Goal: Transaction & Acquisition: Book appointment/travel/reservation

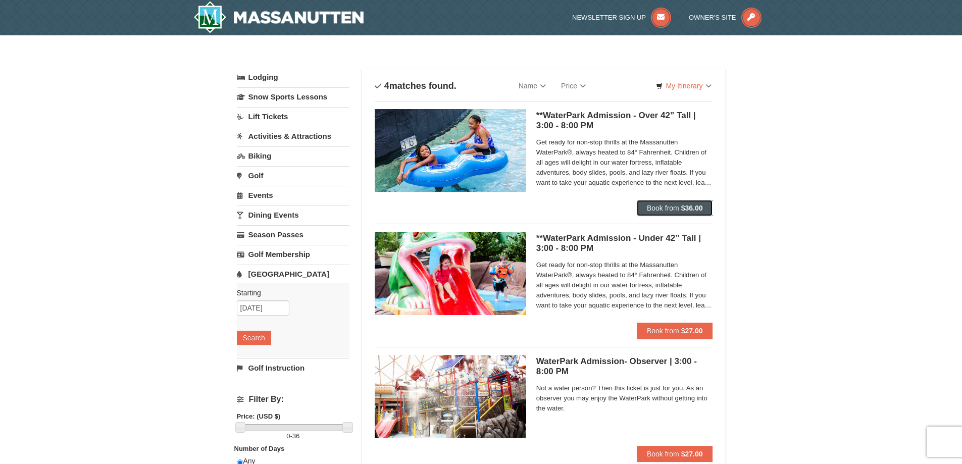
click at [655, 209] on span "Book from" at bounding box center [663, 208] width 32 height 8
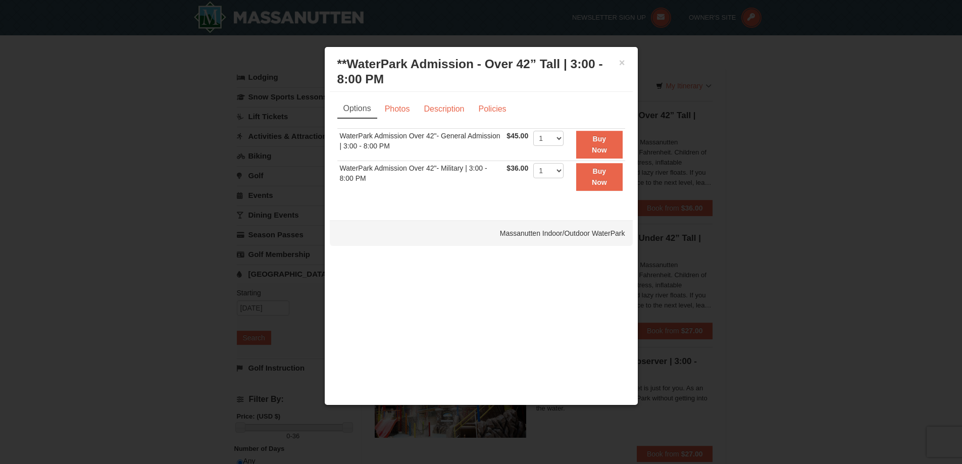
drag, startPoint x: 829, startPoint y: 294, endPoint x: 822, endPoint y: 294, distance: 7.1
click at [829, 294] on div at bounding box center [481, 232] width 962 height 464
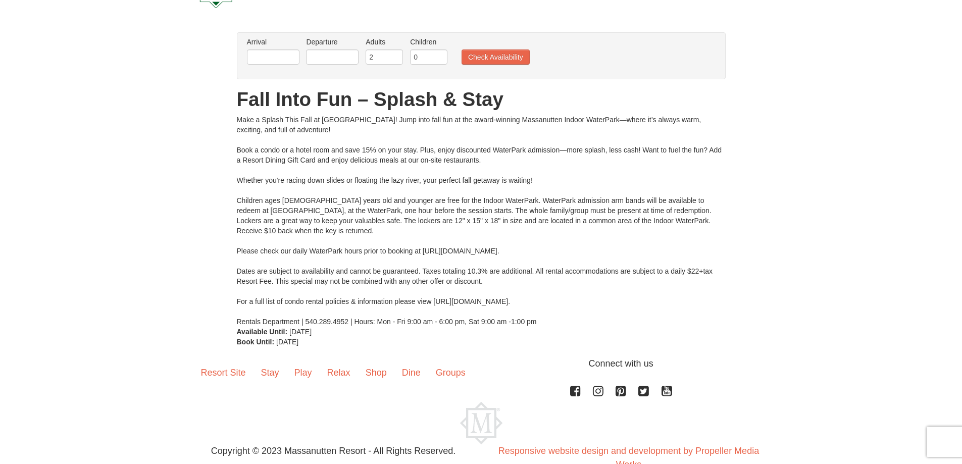
scroll to position [27, 0]
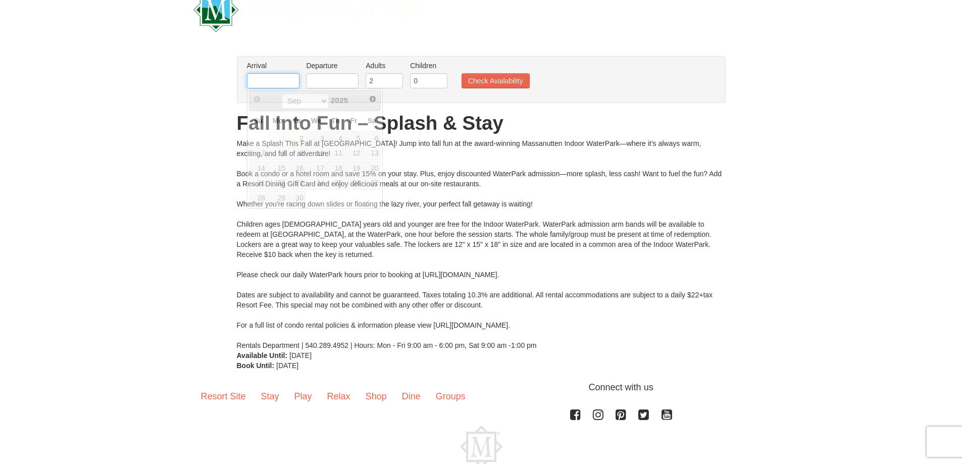
click at [289, 83] on input "text" at bounding box center [273, 80] width 53 height 15
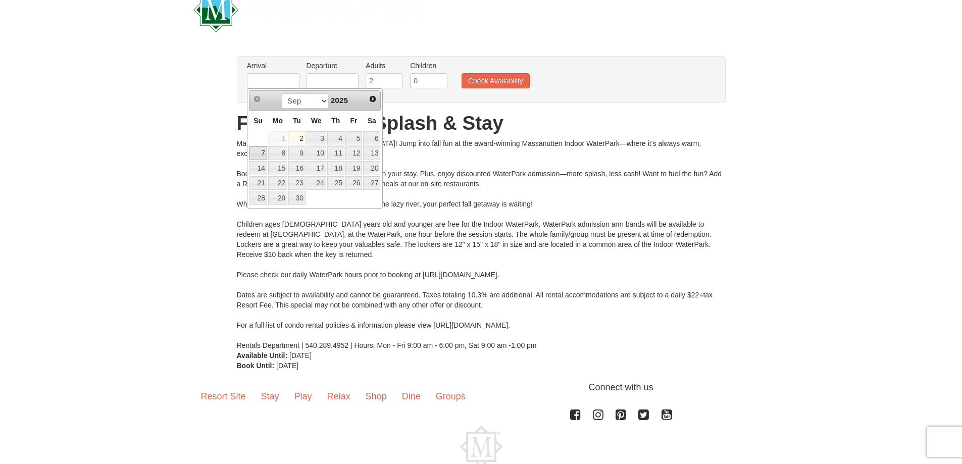
click at [260, 155] on link "7" at bounding box center [258, 153] width 18 height 14
type input "09/07/2025"
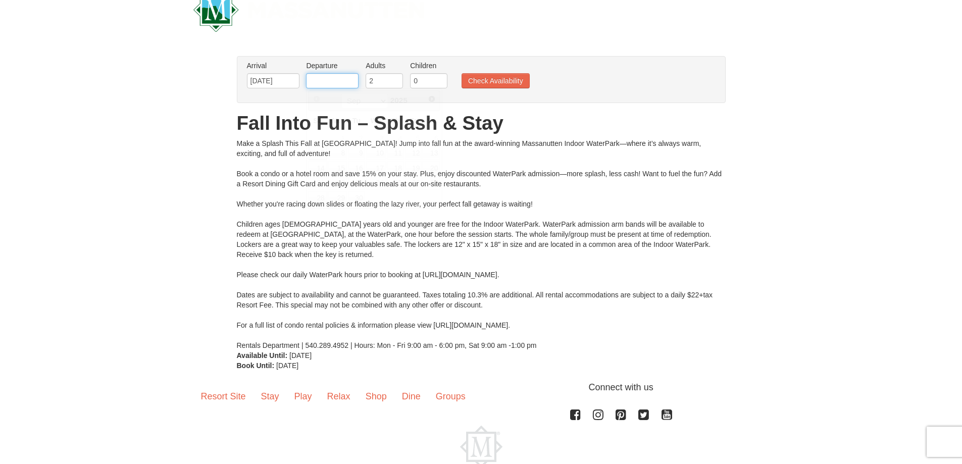
click at [328, 81] on input "text" at bounding box center [332, 80] width 53 height 15
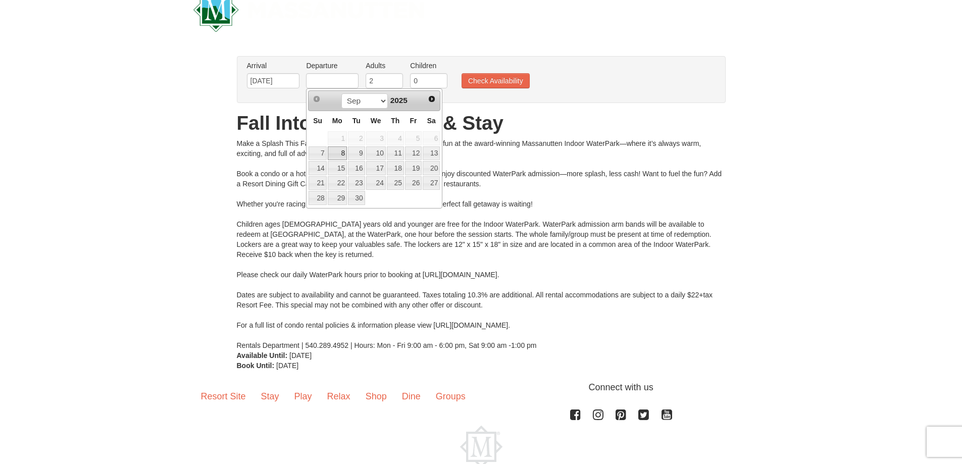
click at [343, 152] on link "8" at bounding box center [337, 153] width 19 height 14
type input "09/08/2025"
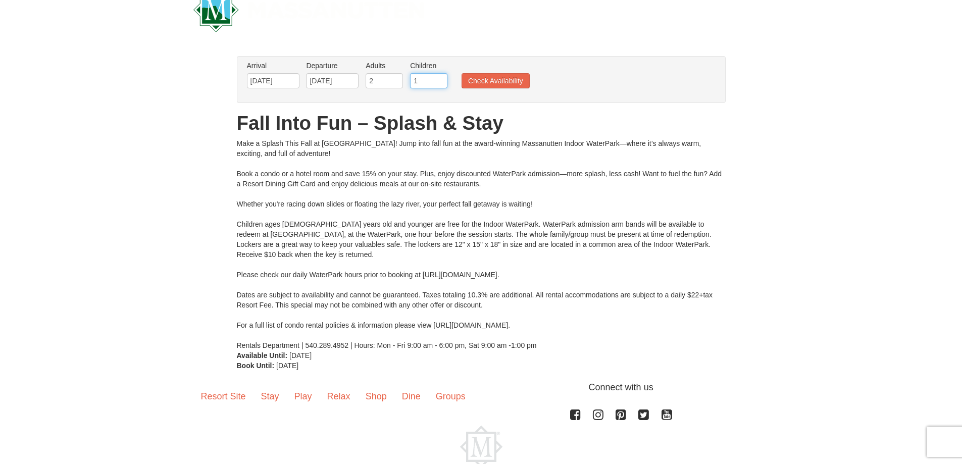
click at [439, 78] on input "1" at bounding box center [428, 80] width 37 height 15
click at [439, 77] on input "2" at bounding box center [428, 80] width 37 height 15
click at [439, 77] on input "3" at bounding box center [428, 80] width 37 height 15
click at [439, 77] on input "4" at bounding box center [428, 80] width 37 height 15
type input "5"
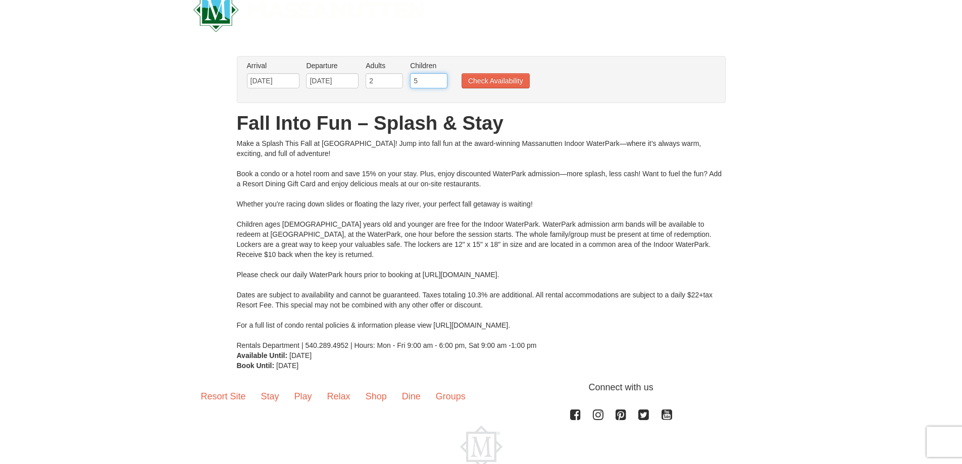
click at [439, 77] on input "5" at bounding box center [428, 80] width 37 height 15
click at [497, 81] on button "Check Availability" at bounding box center [496, 80] width 68 height 15
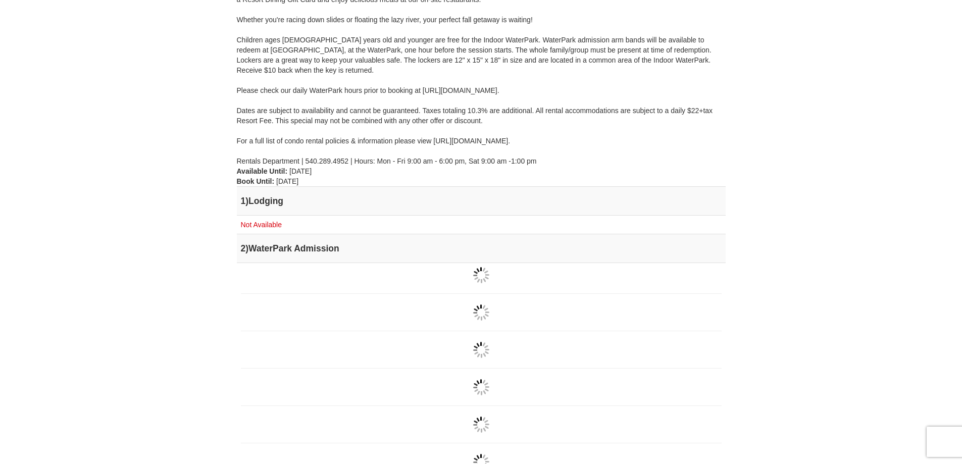
scroll to position [151, 0]
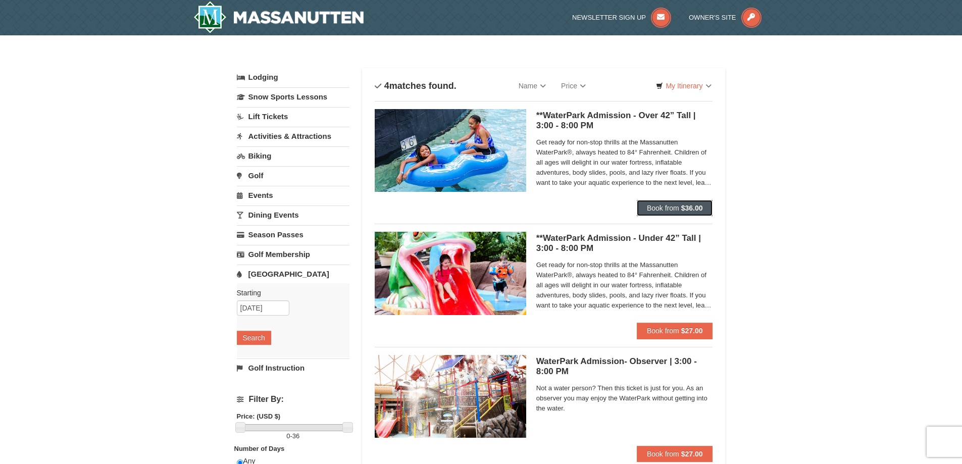
click at [659, 210] on span "Book from" at bounding box center [663, 208] width 32 height 8
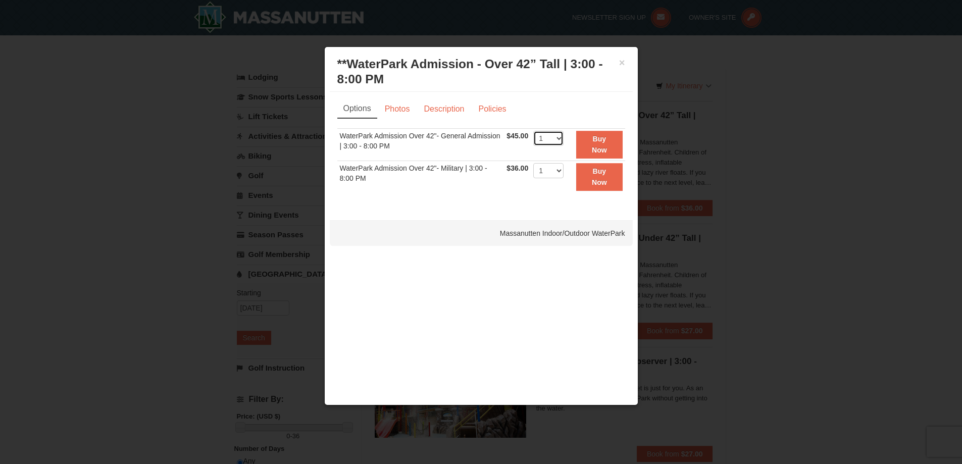
click at [557, 136] on select "1 2 3 4 5 6 7 8 9 10 11 12 13 14 15 16 17 18 19 20 21 22" at bounding box center [548, 138] width 30 height 15
select select "2"
click at [533, 131] on select "1 2 3 4 5 6 7 8 9 10 11 12 13 14 15 16 17 18 19 20 21 22" at bounding box center [548, 138] width 30 height 15
click at [555, 138] on select "1 2 3 4 5 6 7 8 9 10 11 12 13 14 15 16 17 18 19 20 21 22" at bounding box center [548, 138] width 30 height 15
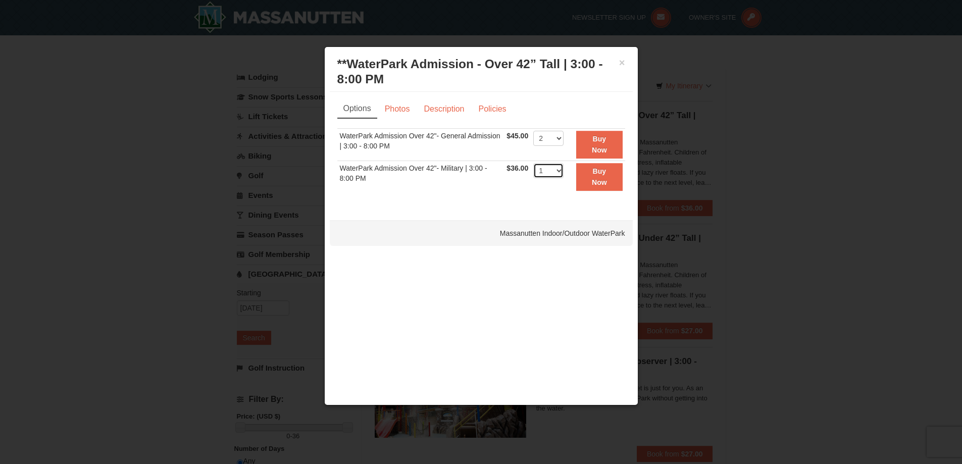
click at [554, 172] on select "1 2 3 4 5 6 7 8 9 10 11 12 13 14 15 16 17 18 19 20 21 22" at bounding box center [548, 170] width 30 height 15
select select "7"
click at [533, 163] on select "1 2 3 4 5 6 7 8 9 10 11 12 13 14 15 16 17 18 19 20 21 22" at bounding box center [548, 170] width 30 height 15
click at [549, 139] on select "1 2 3 4 5 6 7 8 9 10 11 12 13 14 15 16 17 18 19 20 21 22" at bounding box center [548, 138] width 30 height 15
select select "1"
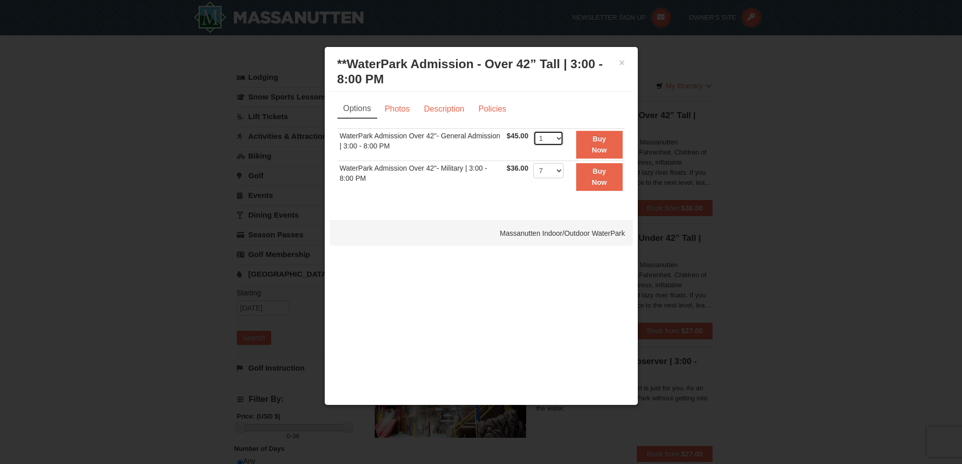
click at [533, 131] on select "1 2 3 4 5 6 7 8 9 10 11 12 13 14 15 16 17 18 19 20 21 22" at bounding box center [548, 138] width 30 height 15
click at [544, 137] on select "1 2 3 4 5 6 7 8 9 10 11 12 13 14 15 16 17 18 19 20 21 22" at bounding box center [548, 138] width 30 height 15
click at [556, 120] on div "Options Photos Description Policies Sorry, no matches found. Please remove some…" at bounding box center [481, 151] width 288 height 104
click at [599, 177] on button "Buy Now" at bounding box center [599, 177] width 46 height 28
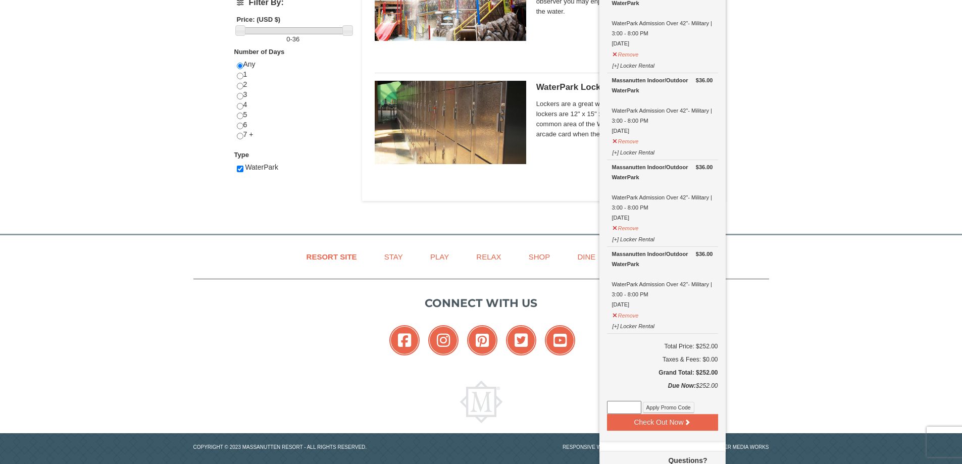
scroll to position [424, 0]
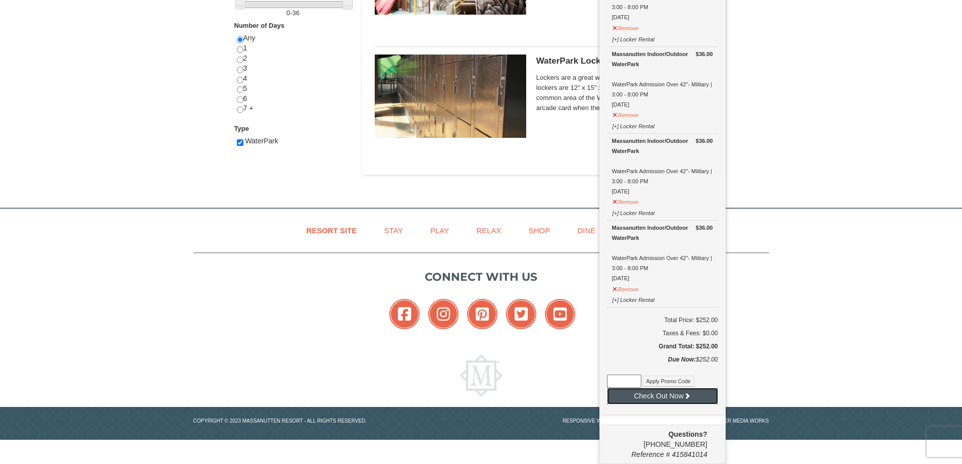
click at [699, 397] on button "Check Out Now" at bounding box center [662, 396] width 111 height 16
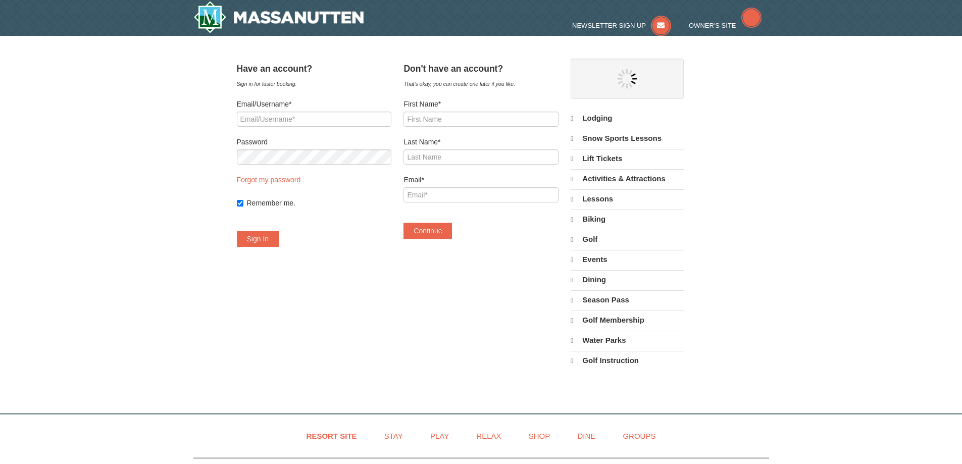
select select "9"
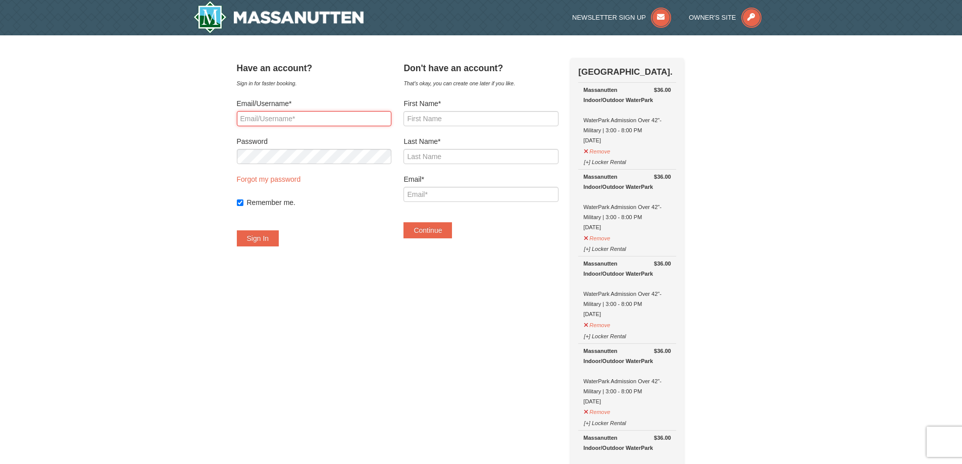
click at [287, 123] on input "Email/Username*" at bounding box center [314, 118] width 155 height 15
type input "[EMAIL_ADDRESS][DOMAIN_NAME]"
click at [270, 241] on button "Sign In" at bounding box center [258, 238] width 42 height 16
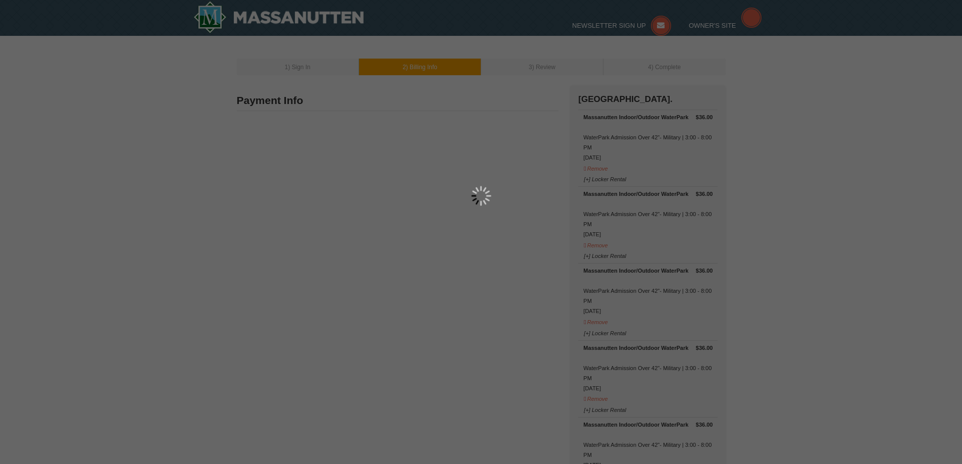
type input "[PERSON_NAME]"
type input "77 PINEHURST CT"
type input "Charles Town"
type input "25414"
type input "808"
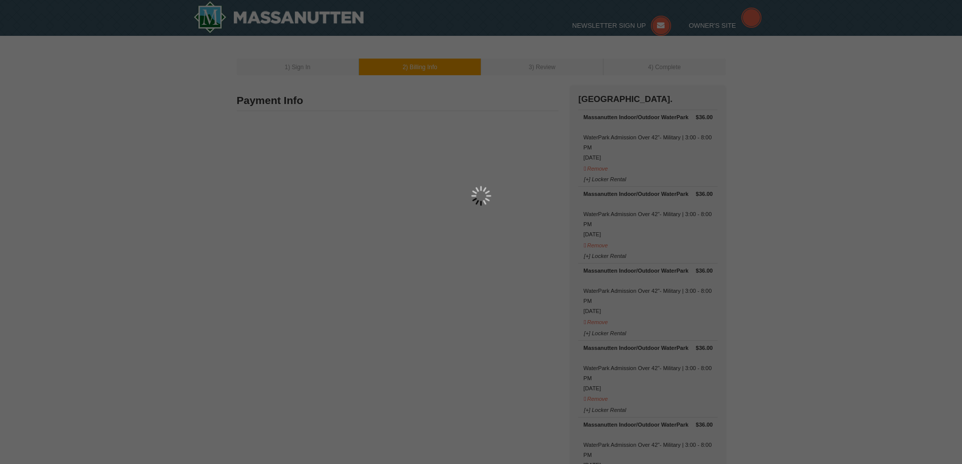
type input "520"
type input "7295"
type input "Lcote87@yahoo.com"
select select "WV"
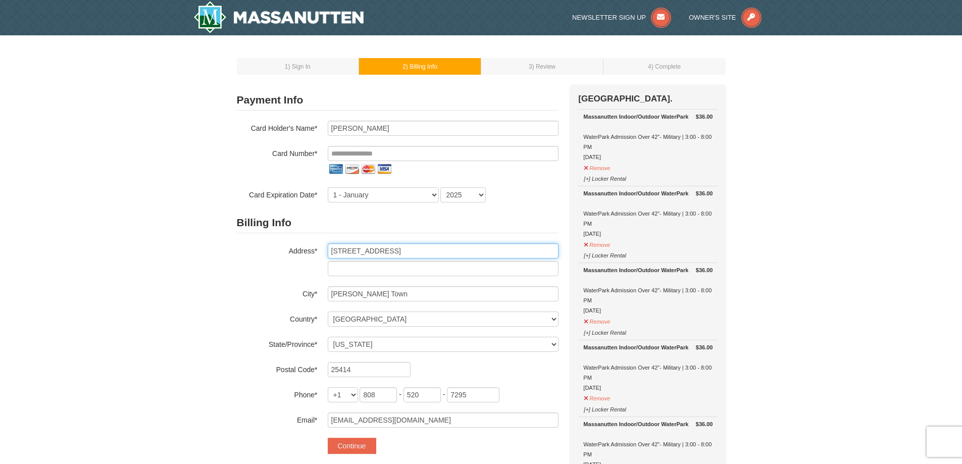
click at [445, 252] on input "77 PINEHURST CT" at bounding box center [443, 250] width 231 height 15
type input "527 Billmyer Mill Rd"
click at [413, 290] on input "Charles Town" at bounding box center [443, 293] width 231 height 15
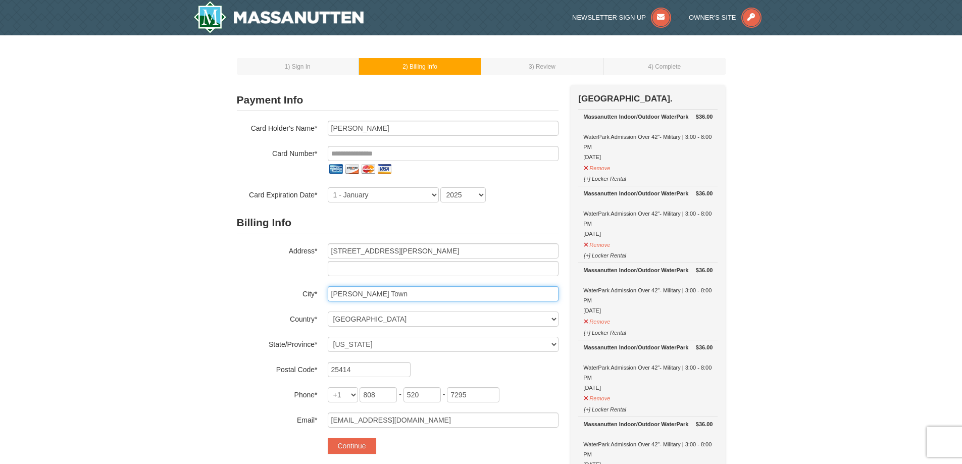
click at [413, 290] on input "Charles Town" at bounding box center [443, 293] width 231 height 15
type input "Shepherdstown"
type input "25443"
click at [408, 230] on h2 "Billing Info" at bounding box center [398, 223] width 322 height 21
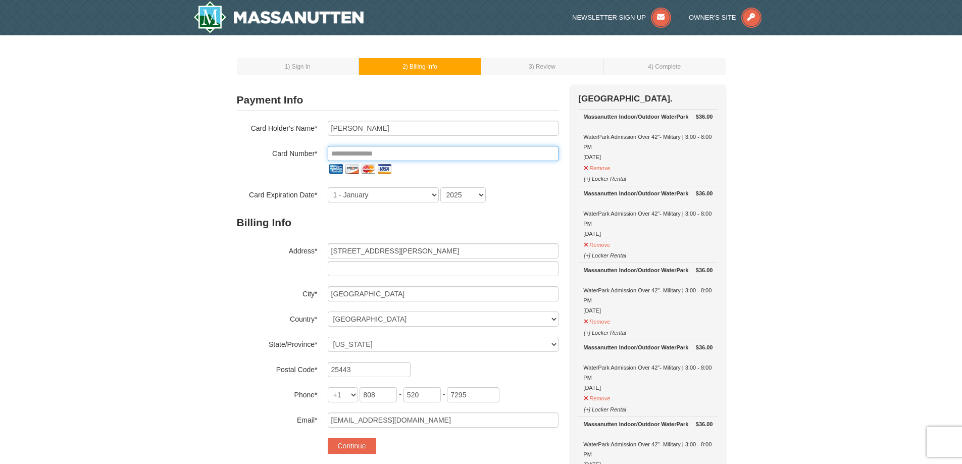
click at [474, 150] on input "tel" at bounding box center [443, 153] width 231 height 15
type input "**********"
click at [365, 201] on select "1 - January 2 - February 3 - March 4 - April 5 - May 6 - June 7 - July 8 - Augu…" at bounding box center [383, 194] width 111 height 15
select select "5"
click at [328, 187] on select "1 - January 2 - February 3 - March 4 - April 5 - May 6 - June 7 - July 8 - Augu…" at bounding box center [383, 194] width 111 height 15
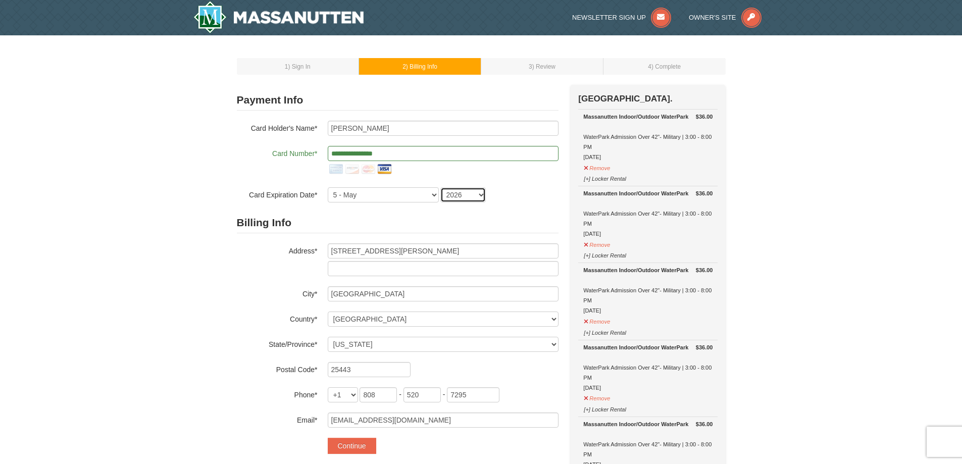
select select "2029"
click at [403, 224] on h2 "Billing Info" at bounding box center [398, 223] width 322 height 21
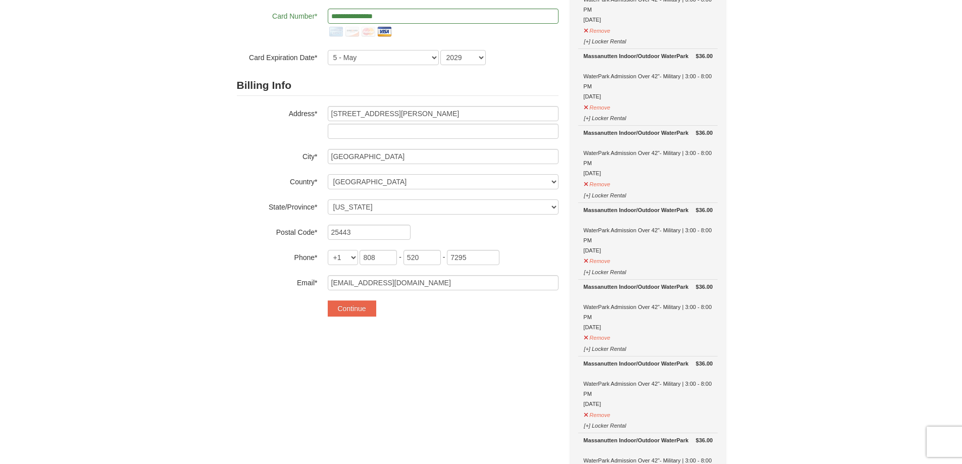
scroll to position [202, 0]
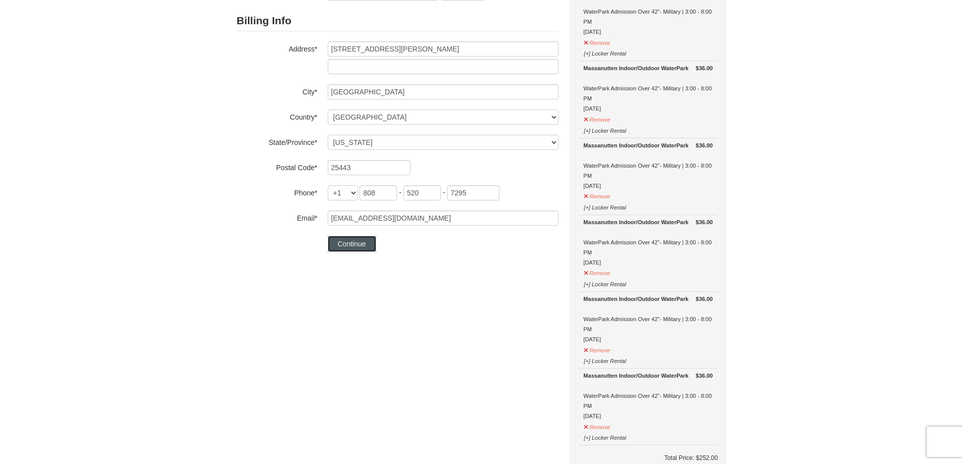
click at [358, 245] on button "Continue" at bounding box center [352, 244] width 48 height 16
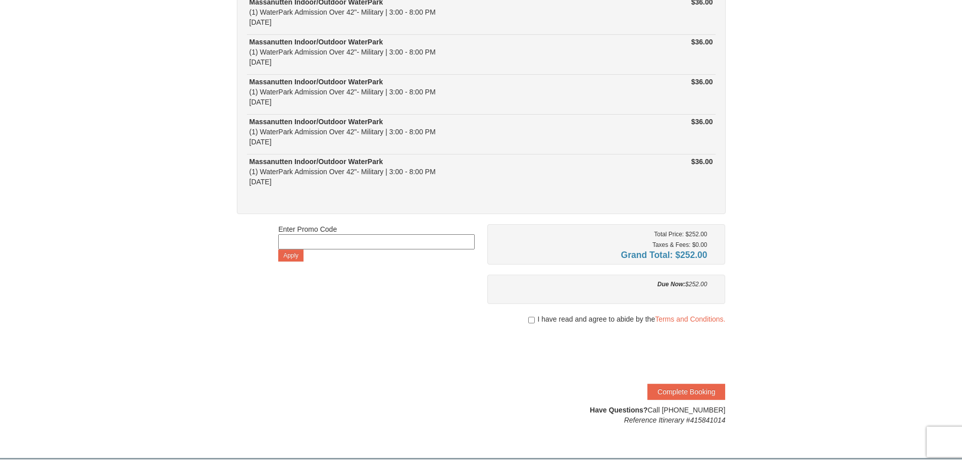
scroll to position [202, 0]
click at [390, 240] on input at bounding box center [376, 240] width 196 height 15
paste input "WPFUNDAY25"
type input "WPFUNDAY25"
click at [284, 254] on button "Apply" at bounding box center [290, 254] width 25 height 12
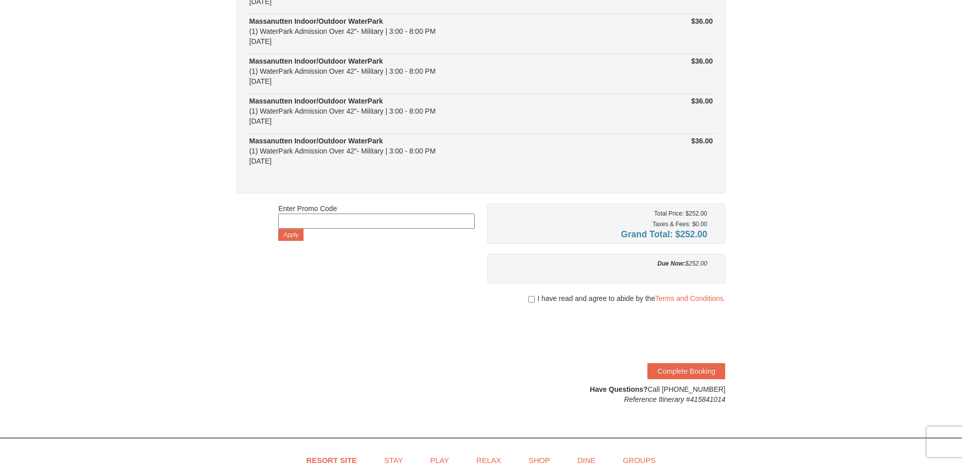
scroll to position [202, 0]
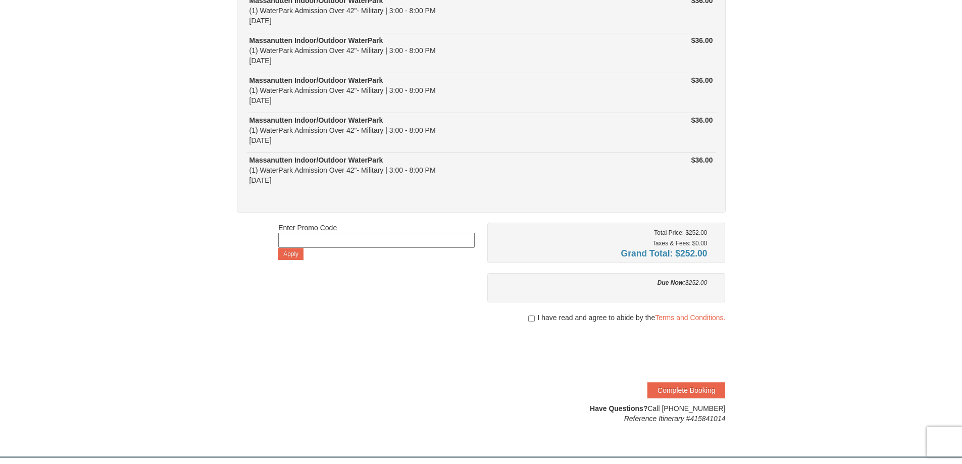
click at [366, 232] on div "Enter Promo Code Apply" at bounding box center [376, 241] width 196 height 37
click at [360, 238] on input at bounding box center [376, 240] width 196 height 15
paste input "HS2025WPK"
type input "HS2025WPK"
click at [293, 254] on button "Apply" at bounding box center [290, 254] width 25 height 12
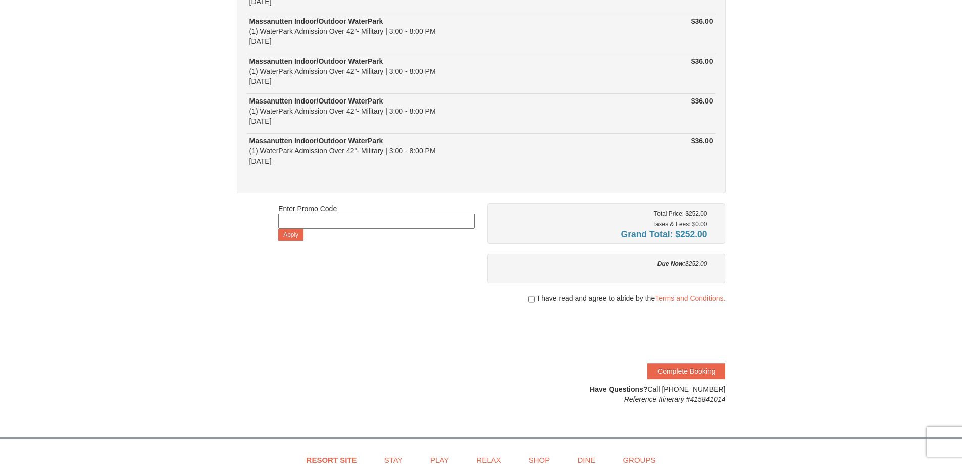
scroll to position [202, 0]
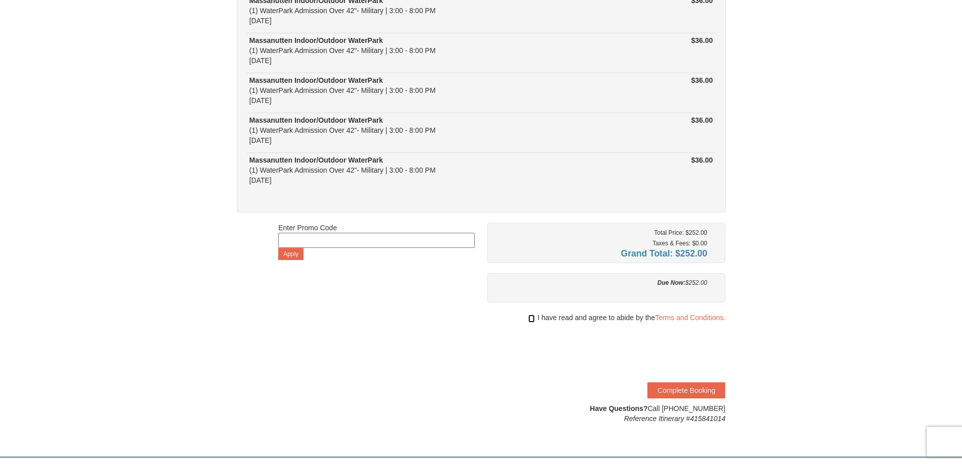
click at [529, 315] on input "checkbox" at bounding box center [531, 319] width 7 height 8
checkbox input "true"
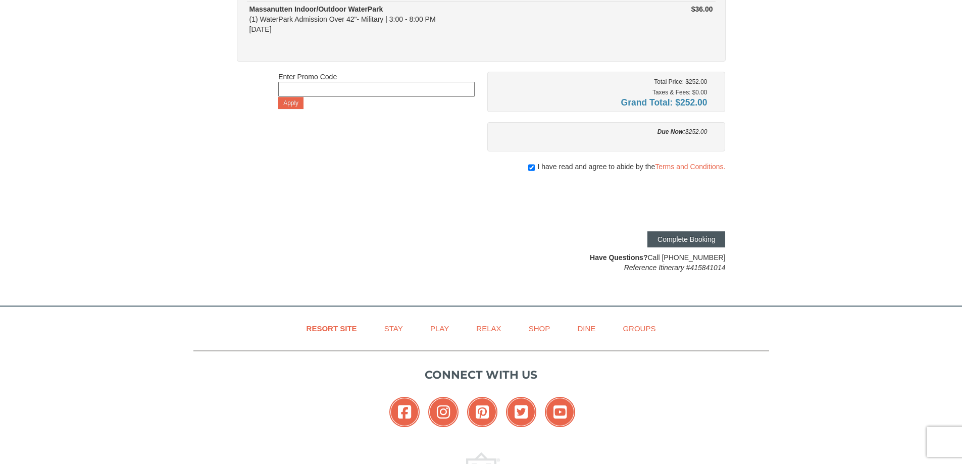
scroll to position [353, 0]
click at [666, 238] on button "Complete Booking" at bounding box center [686, 239] width 78 height 16
